Goal: Communication & Community: Answer question/provide support

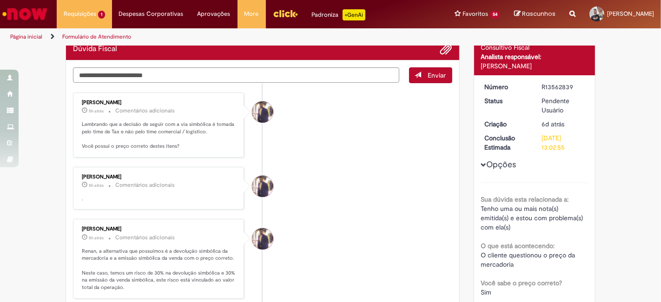
scroll to position [80, 0]
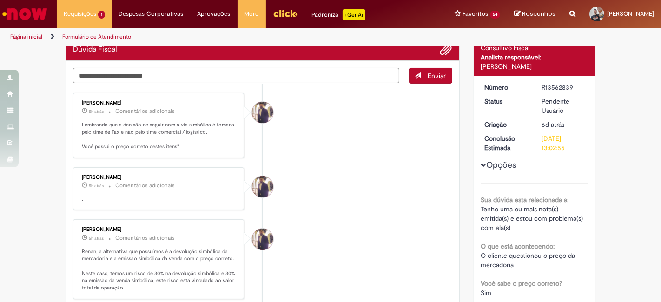
click at [203, 76] on textarea "Digite sua mensagem aqui..." at bounding box center [236, 75] width 326 height 15
click at [262, 77] on textarea "**********" at bounding box center [236, 75] width 326 height 15
type textarea "*********"
click at [350, 174] on li "[PERSON_NAME] 6h atrás 6 horas atrás Comentários adicionais ." at bounding box center [262, 188] width 379 height 43
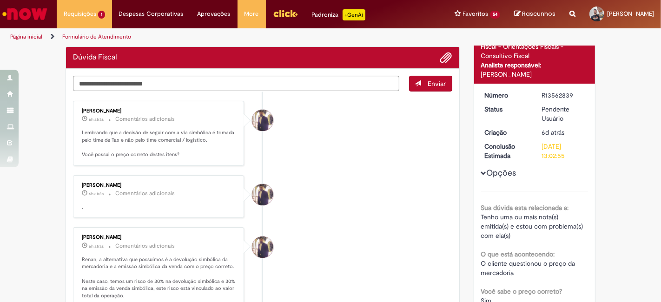
scroll to position [74, 0]
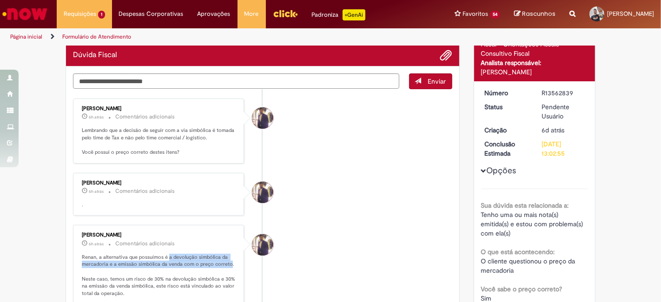
drag, startPoint x: 164, startPoint y: 253, endPoint x: 224, endPoint y: 261, distance: 61.4
click at [224, 261] on p "Renan, a alternativa que possuímos é a devolução simbólica da mercadoria e a em…" at bounding box center [159, 276] width 155 height 44
copy p "a devolução simbólica da mercadoria e a emissão simbólica da venda com o preço …"
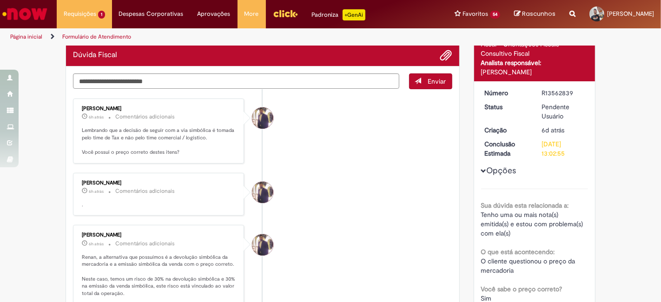
click at [342, 228] on li "[PERSON_NAME] 6h atrás 6 horas atrás Comentários adicionais Renan, a alternativ…" at bounding box center [262, 264] width 379 height 79
click at [305, 161] on li "[PERSON_NAME] 6h atrás 6 horas atrás Comentários adicionais Lembrando que a dec…" at bounding box center [262, 130] width 379 height 65
drag, startPoint x: 320, startPoint y: 190, endPoint x: 322, endPoint y: 199, distance: 8.8
click at [322, 195] on li "[PERSON_NAME] 6h atrás 6 horas atrás Comentários adicionais ." at bounding box center [262, 194] width 379 height 43
